Goal: Transaction & Acquisition: Book appointment/travel/reservation

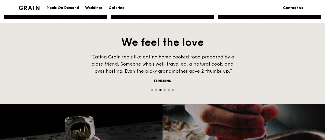
scroll to position [254, 0]
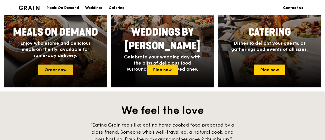
click at [70, 75] on link "Order now" at bounding box center [55, 70] width 35 height 11
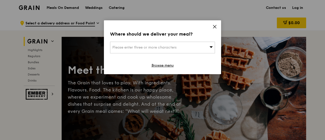
drag, startPoint x: 215, startPoint y: 26, endPoint x: 208, endPoint y: 26, distance: 6.9
click at [208, 26] on div "Where should we deliver your meal? Please enter three or more characters Browse…" at bounding box center [162, 47] width 117 height 54
click at [212, 25] on icon at bounding box center [214, 26] width 5 height 5
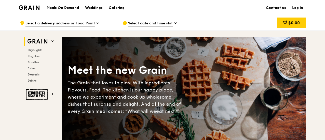
click at [73, 24] on span "Select a delivery address or Food Point" at bounding box center [59, 24] width 69 height 6
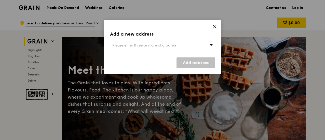
click at [133, 48] on div "Please enter three or more characters" at bounding box center [162, 46] width 105 height 12
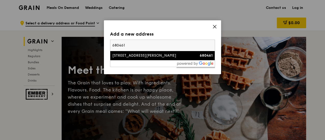
type input "680461"
click at [139, 55] on div "461 Choa Chu Kang Avenue 4" at bounding box center [149, 55] width 75 height 5
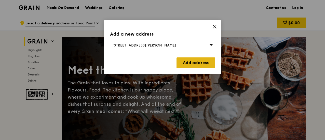
click at [186, 61] on link "Add address" at bounding box center [195, 62] width 38 height 11
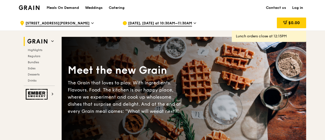
click at [154, 23] on span "Aug 22, Today at 10:30AM–11:30AM" at bounding box center [160, 24] width 64 height 6
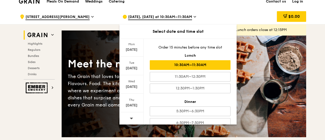
scroll to position [51, 0]
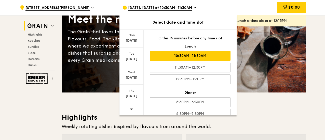
click at [131, 108] on icon at bounding box center [131, 109] width 4 height 4
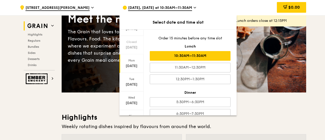
scroll to position [19, 0]
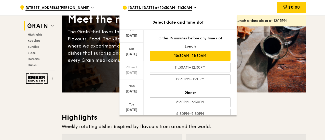
click at [134, 53] on div "[DATE]" at bounding box center [131, 54] width 23 height 5
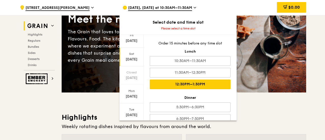
click at [176, 84] on div "12:30PM–1:30PM" at bounding box center [190, 85] width 81 height 10
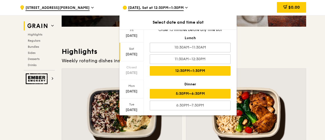
scroll to position [127, 0]
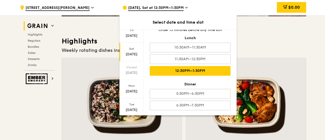
click at [198, 70] on div "12:30PM–1:30PM" at bounding box center [190, 71] width 81 height 10
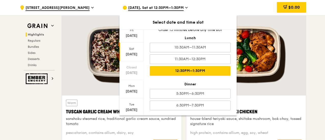
scroll to position [153, 0]
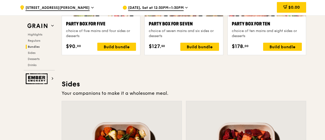
scroll to position [992, 0]
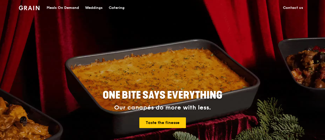
click at [33, 5] on h1 "Grain logo" at bounding box center [29, 7] width 21 height 15
click at [121, 6] on div "Catering" at bounding box center [117, 7] width 16 height 15
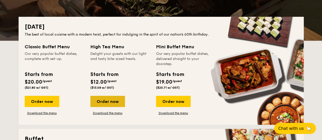
click at [114, 101] on div "Order now" at bounding box center [107, 101] width 35 height 11
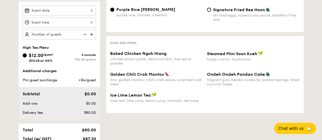
scroll to position [153, 0]
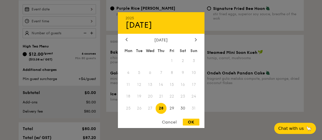
click at [87, 8] on div "2025 Aug [DATE] Tue Wed Thu Fri Sat Sun 1 2 3 4 5 6 7 8 9 10 11 12 13 14 15 16 …" at bounding box center [59, 9] width 73 height 10
click at [182, 106] on span "30" at bounding box center [182, 108] width 11 height 11
click at [189, 122] on div "OK" at bounding box center [191, 122] width 17 height 7
type input "[DATE]"
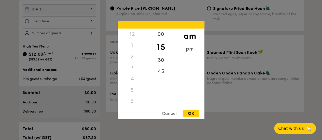
click at [83, 21] on div "12 1 2 3 4 5 6 7 8 9 10 11 00 15 30 45 am pm Cancel OK" at bounding box center [59, 21] width 73 height 10
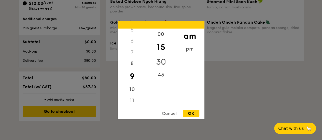
scroll to position [60, 0]
click at [185, 49] on div "pm" at bounding box center [189, 50] width 29 height 15
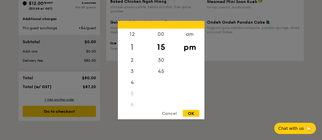
click at [132, 47] on div "1" at bounding box center [132, 47] width 29 height 15
click at [163, 62] on div "30" at bounding box center [160, 61] width 29 height 15
click at [160, 35] on div "00" at bounding box center [160, 35] width 29 height 15
click at [160, 59] on div "30" at bounding box center [160, 61] width 29 height 15
click at [190, 113] on div "OK" at bounding box center [191, 113] width 17 height 7
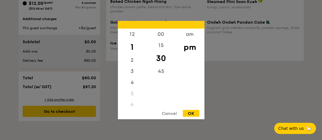
type input "1:30PM"
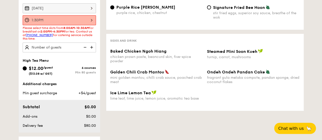
scroll to position [143, 0]
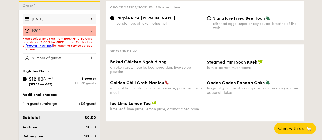
click at [93, 58] on img at bounding box center [92, 58] width 8 height 10
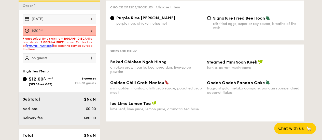
click at [93, 58] on img at bounding box center [92, 58] width 8 height 10
click at [87, 57] on img at bounding box center [85, 58] width 8 height 10
click at [86, 57] on img at bounding box center [85, 58] width 8 height 10
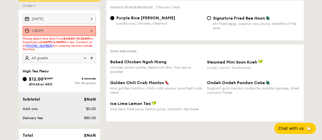
click at [86, 57] on img at bounding box center [85, 58] width 8 height 10
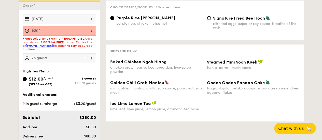
click at [86, 57] on img at bounding box center [85, 58] width 8 height 10
type input "20 guests"
click at [86, 57] on img at bounding box center [85, 58] width 8 height 10
click at [84, 57] on img at bounding box center [85, 58] width 8 height 10
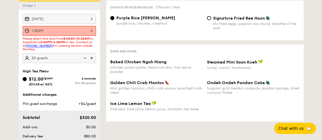
click at [84, 57] on img at bounding box center [85, 58] width 8 height 10
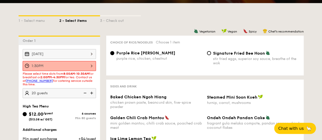
scroll to position [92, 0]
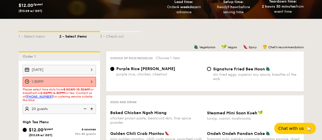
click at [84, 108] on img at bounding box center [85, 109] width 8 height 10
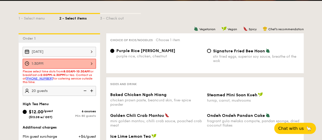
scroll to position [117, 0]
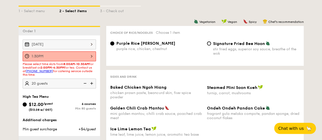
click at [89, 56] on div "1:30PM" at bounding box center [59, 56] width 73 height 10
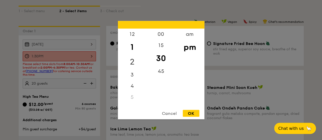
click at [131, 59] on div "2" at bounding box center [132, 61] width 29 height 15
click at [160, 36] on div "00" at bounding box center [160, 35] width 29 height 15
click at [187, 111] on div "OK" at bounding box center [191, 113] width 17 height 7
type input "2:00PM"
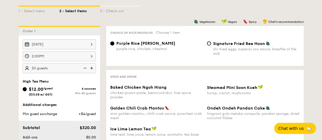
click at [86, 67] on img at bounding box center [85, 68] width 8 height 10
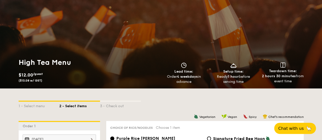
scroll to position [0, 0]
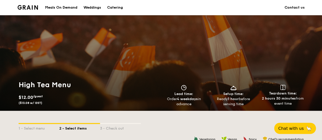
click at [27, 5] on li at bounding box center [30, 7] width 25 height 15
click at [29, 9] on img at bounding box center [28, 7] width 21 height 5
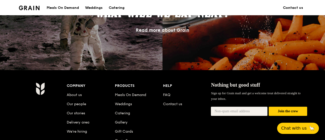
scroll to position [483, 0]
